Goal: Transaction & Acquisition: Purchase product/service

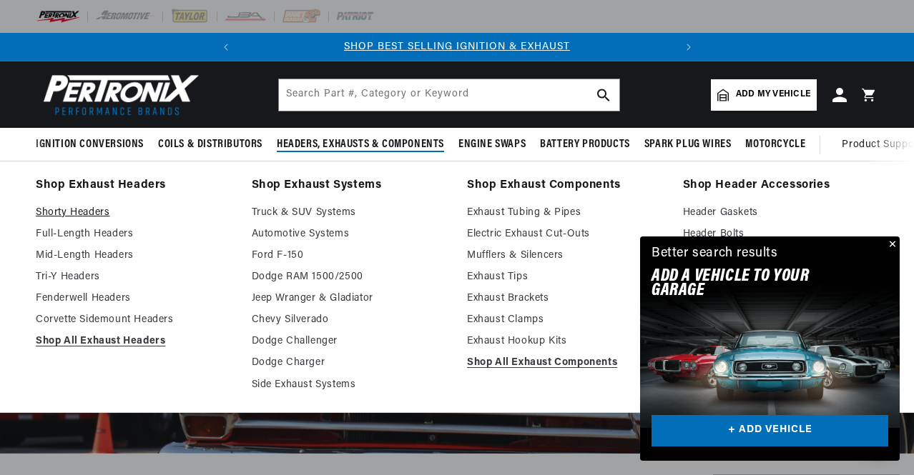
click at [107, 212] on link "Shorty Headers" at bounding box center [134, 212] width 196 height 17
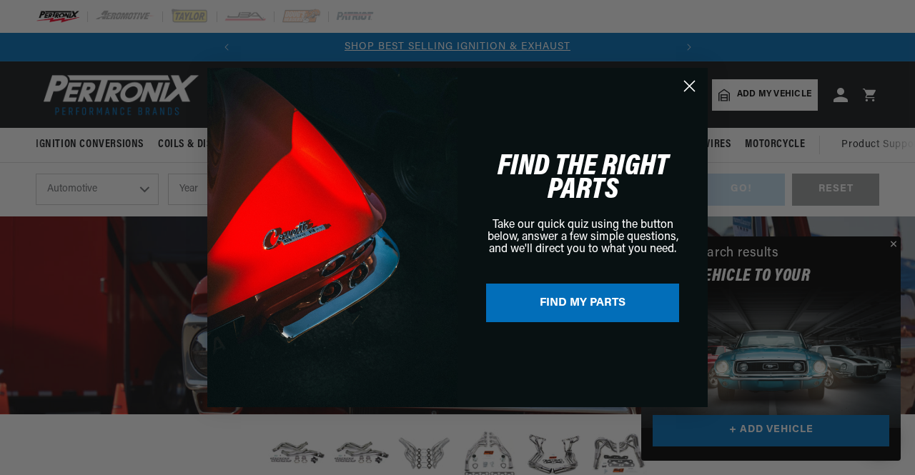
click at [683, 85] on circle "Close dialog" at bounding box center [690, 86] width 24 height 24
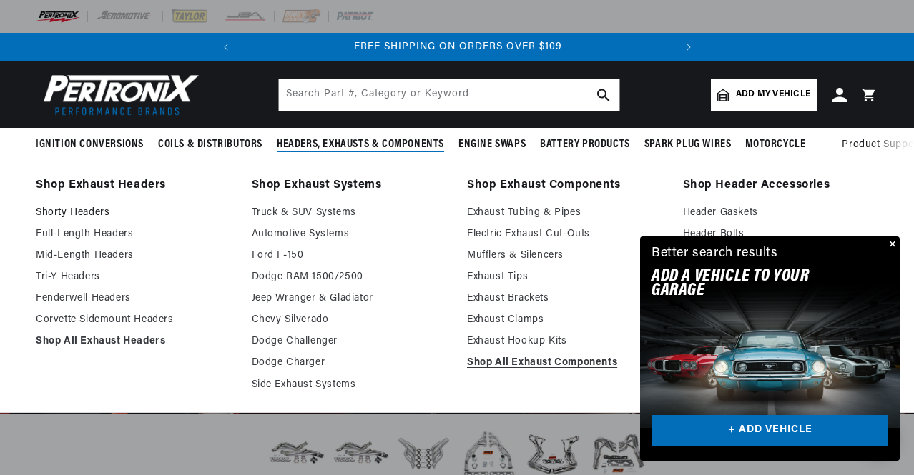
click at [76, 214] on link "Shorty Headers" at bounding box center [134, 212] width 196 height 17
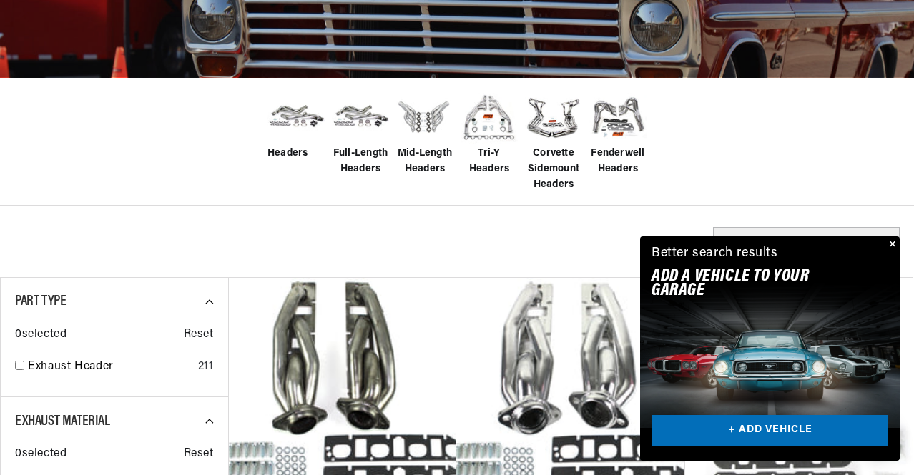
scroll to position [343, 0]
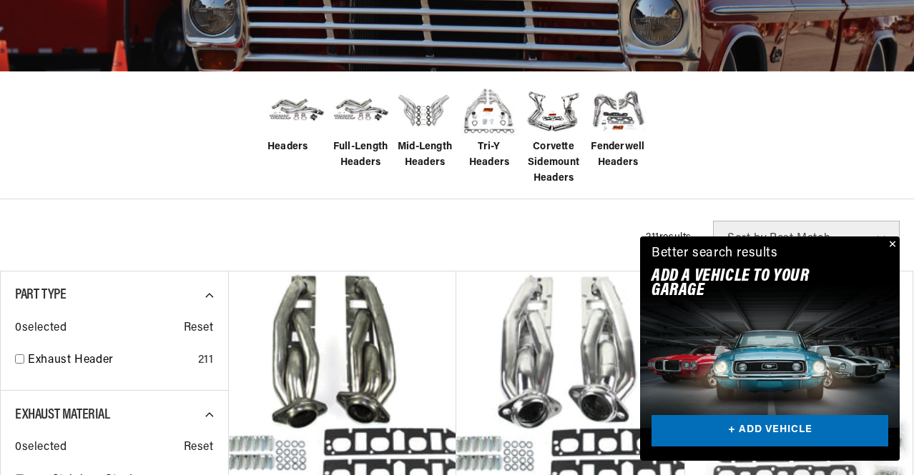
click at [891, 241] on button "Close" at bounding box center [890, 245] width 17 height 17
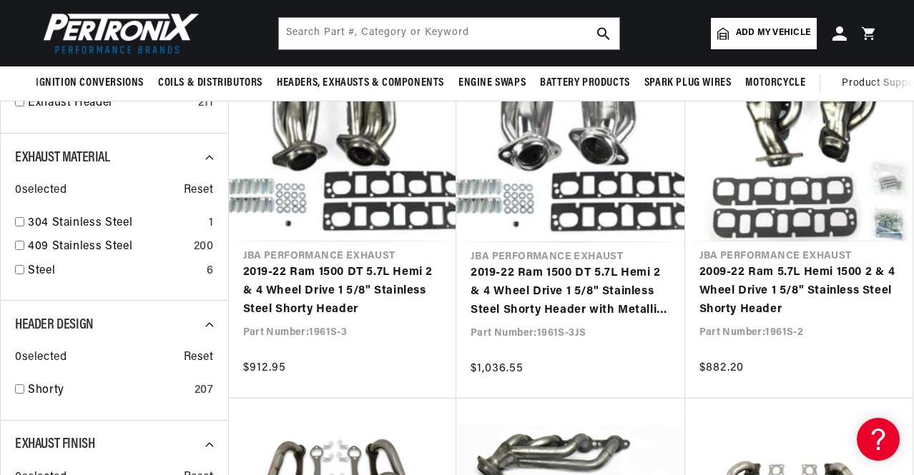
scroll to position [0, 433]
click at [16, 226] on input "checkbox" at bounding box center [19, 221] width 9 height 9
checkbox input "true"
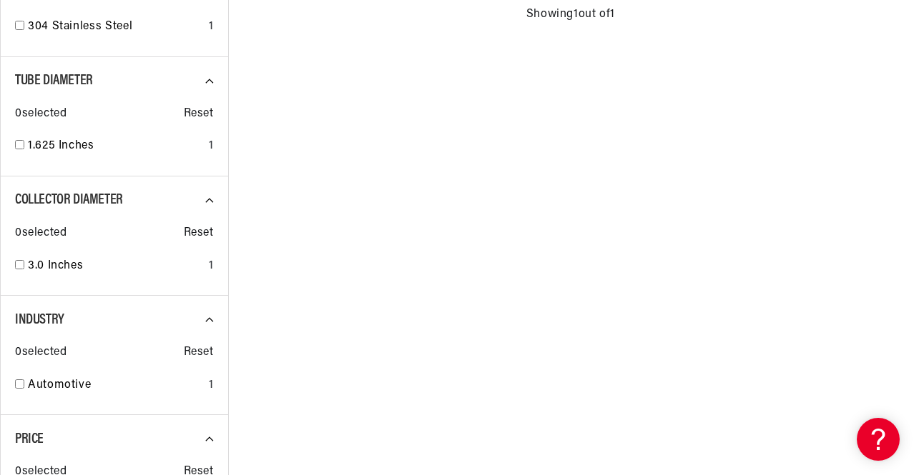
scroll to position [1087, 0]
